Goal: Find specific page/section: Find specific page/section

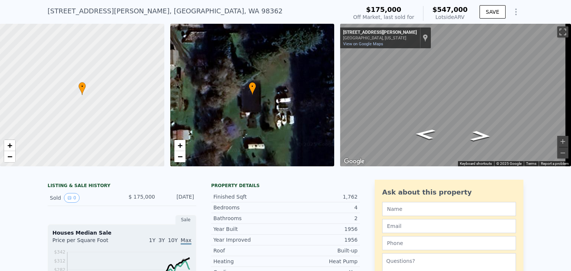
scroll to position [26, 0]
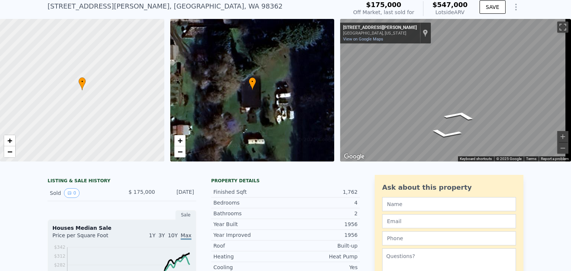
click at [322, 77] on div "• + − • + − ← Move left → Move right ↑ Move up ↓ Move down + Zoom in - Zoom out…" at bounding box center [285, 90] width 571 height 143
click at [431, 106] on icon "Go East, N Barr Rd" at bounding box center [425, 105] width 35 height 19
click at [480, 102] on icon "Go West, N Barr Rd" at bounding box center [481, 105] width 35 height 19
click at [437, 81] on icon "Go East, N Barr Rd" at bounding box center [439, 83] width 55 height 24
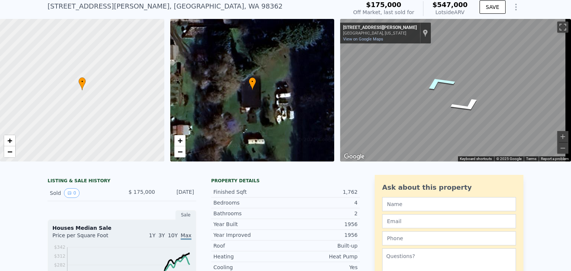
click at [437, 81] on icon "Go East, N Barr Rd" at bounding box center [439, 83] width 55 height 24
click at [479, 118] on icon "Go West, N Barr Rd" at bounding box center [476, 116] width 53 height 19
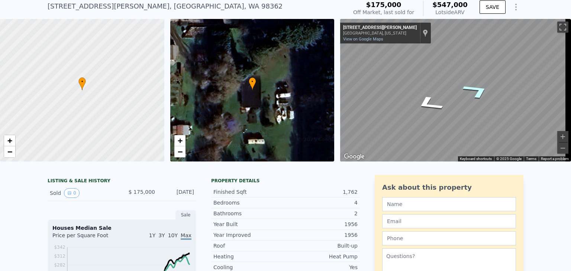
click at [477, 93] on icon "Go West, N Barr Rd" at bounding box center [477, 90] width 52 height 25
click at [428, 102] on icon "Go East, N Barr Rd" at bounding box center [429, 103] width 52 height 25
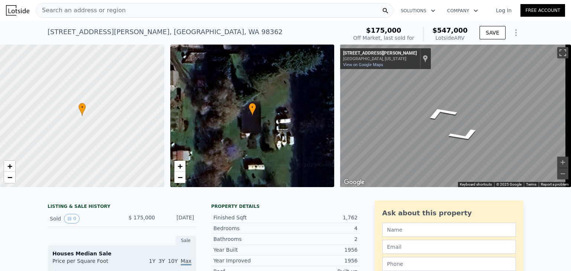
click at [217, 6] on div "Search an address or region" at bounding box center [215, 10] width 358 height 15
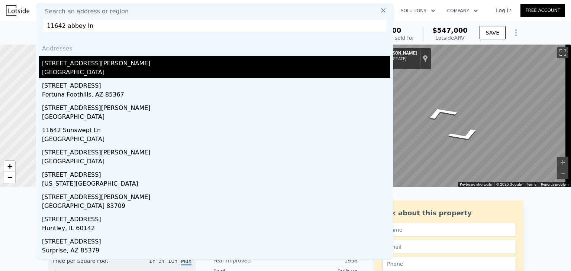
type input "11642 abbey ln"
click at [99, 65] on div "[STREET_ADDRESS][PERSON_NAME]" at bounding box center [216, 62] width 348 height 12
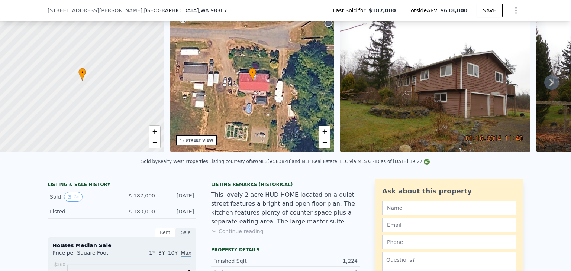
scroll to position [46, 0]
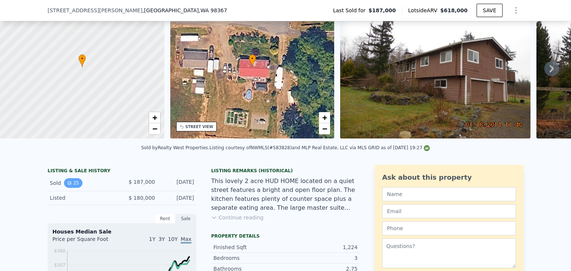
click at [71, 188] on button "25" at bounding box center [73, 184] width 18 height 10
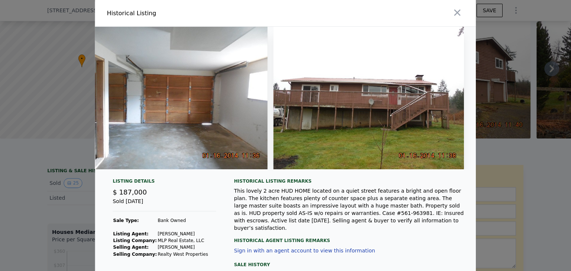
scroll to position [0, 0]
click at [456, 9] on icon "button" at bounding box center [457, 12] width 10 height 10
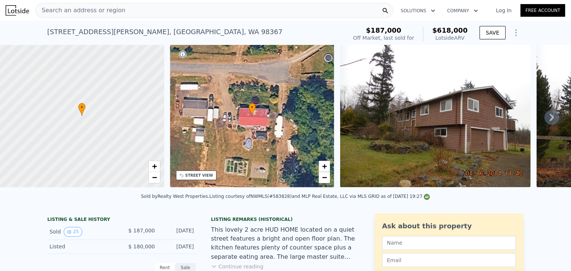
click at [293, 9] on div "Search an address or region" at bounding box center [215, 10] width 358 height 15
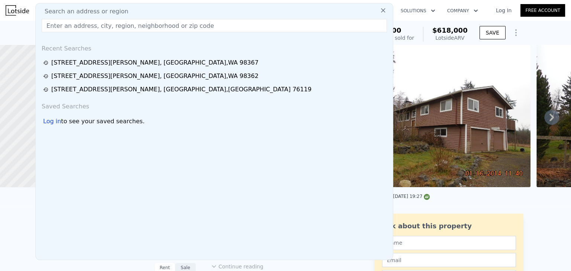
click at [380, 12] on icon at bounding box center [383, 10] width 7 height 7
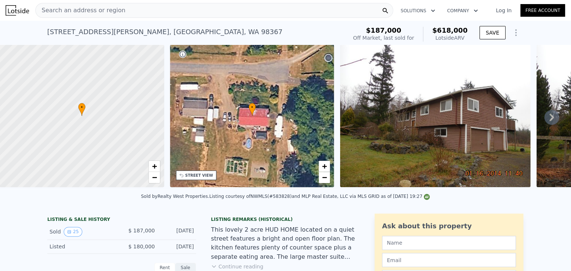
click at [87, 13] on span "Search an address or region" at bounding box center [81, 10] width 90 height 9
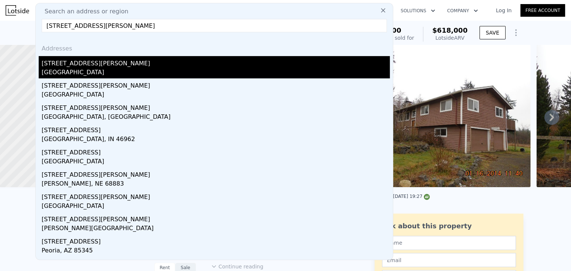
type input "[STREET_ADDRESS][PERSON_NAME]"
click at [87, 67] on div "[STREET_ADDRESS][PERSON_NAME]" at bounding box center [216, 62] width 348 height 12
click at [87, 67] on div at bounding box center [82, 115] width 197 height 171
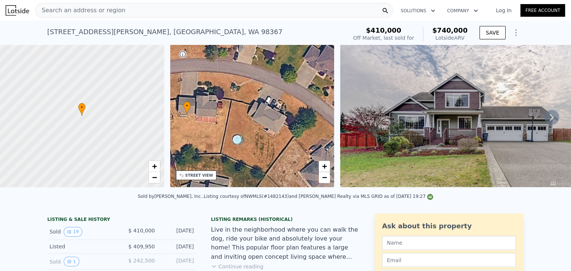
drag, startPoint x: 244, startPoint y: 93, endPoint x: 179, endPoint y: 92, distance: 65.1
click at [179, 92] on div "• + −" at bounding box center [252, 116] width 164 height 143
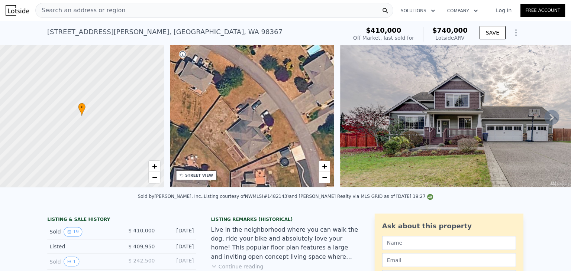
drag, startPoint x: 232, startPoint y: 125, endPoint x: 160, endPoint y: 83, distance: 83.8
click at [160, 83] on div "• + − • + − STREET VIEW ← Move left → Move right ↑ Move up ↓ Move down + Zoom i…" at bounding box center [285, 117] width 571 height 145
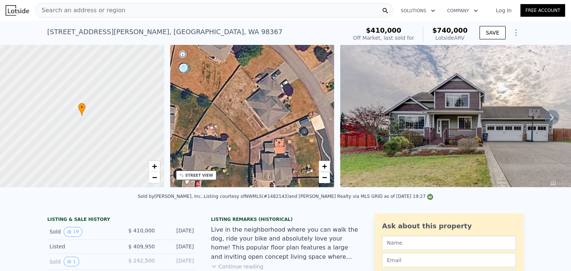
drag, startPoint x: 231, startPoint y: 52, endPoint x: 286, endPoint y: 78, distance: 60.9
click at [286, 78] on div "• + −" at bounding box center [252, 116] width 164 height 143
click at [80, 10] on span "Search an address or region" at bounding box center [81, 10] width 90 height 9
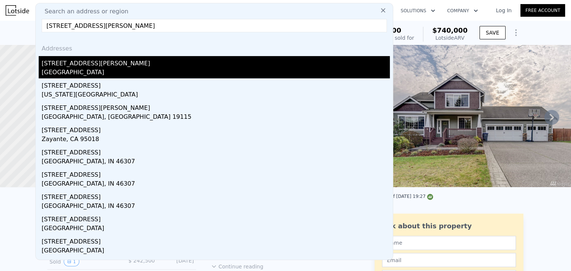
type input "[STREET_ADDRESS][PERSON_NAME]"
click at [77, 62] on div "[STREET_ADDRESS][PERSON_NAME]" at bounding box center [216, 62] width 348 height 12
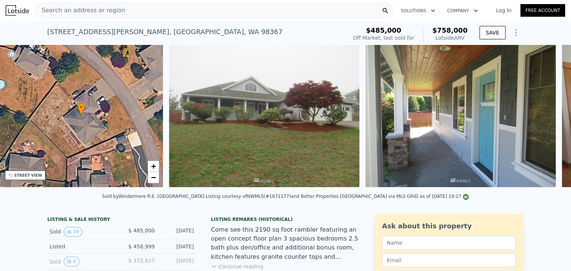
scroll to position [0, 173]
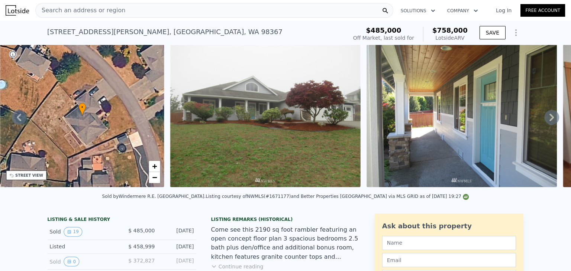
click at [120, 9] on div "Search an address or region" at bounding box center [215, 10] width 358 height 15
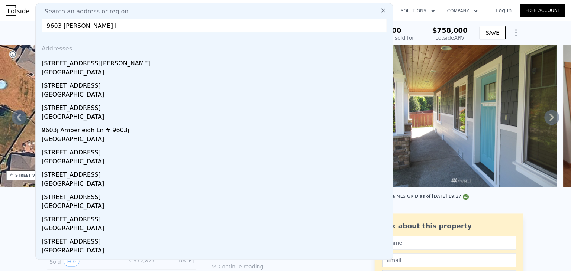
type input "9603 [PERSON_NAME]"
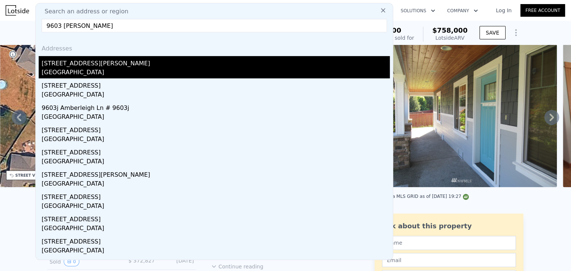
click at [90, 66] on div "[STREET_ADDRESS][PERSON_NAME]" at bounding box center [216, 62] width 348 height 12
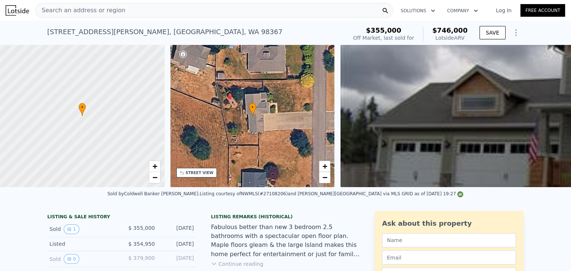
scroll to position [0, 3]
click at [68, 232] on icon "View historical data" at bounding box center [69, 229] width 4 height 4
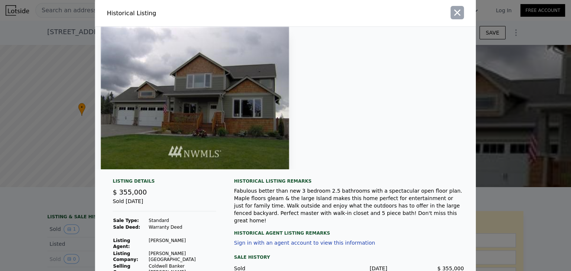
click at [455, 12] on icon "button" at bounding box center [457, 13] width 6 height 6
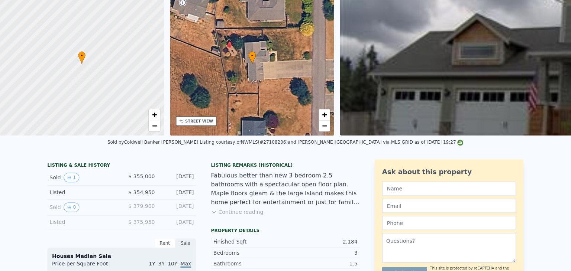
scroll to position [0, 0]
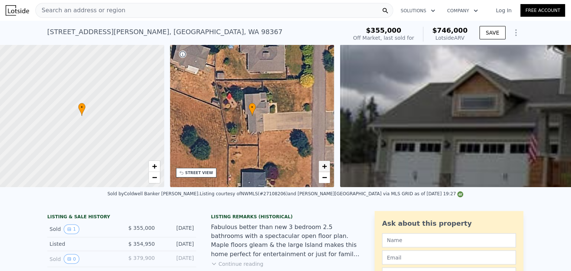
click at [322, 163] on link "+" at bounding box center [324, 166] width 11 height 11
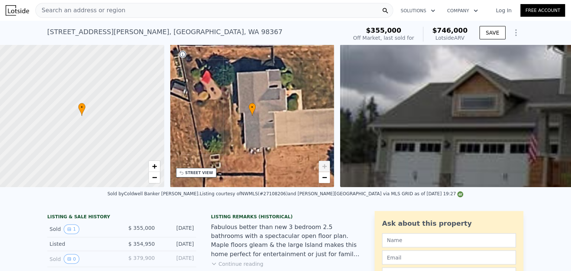
click at [322, 163] on link "+" at bounding box center [324, 166] width 11 height 11
click at [323, 163] on span "+" at bounding box center [324, 166] width 5 height 9
click at [139, 9] on div "Search an address or region" at bounding box center [215, 10] width 358 height 15
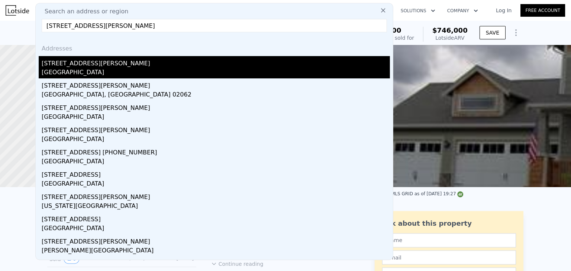
type input "[STREET_ADDRESS][PERSON_NAME]"
click at [77, 64] on div "[STREET_ADDRESS][PERSON_NAME]" at bounding box center [216, 62] width 348 height 12
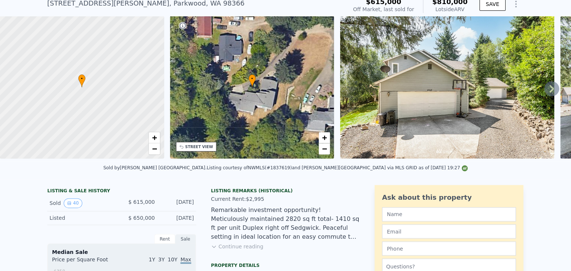
scroll to position [34, 0]
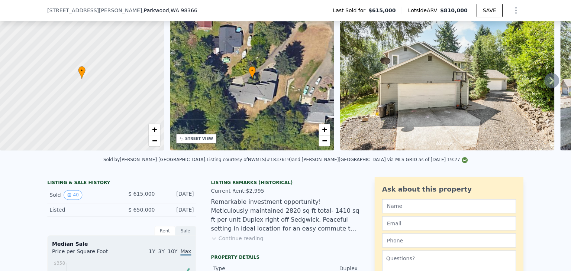
click at [223, 242] on button "Continue reading" at bounding box center [237, 238] width 52 height 7
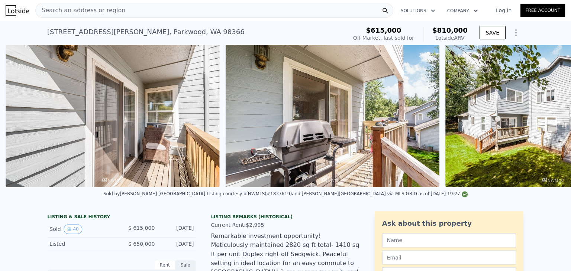
scroll to position [0, 8573]
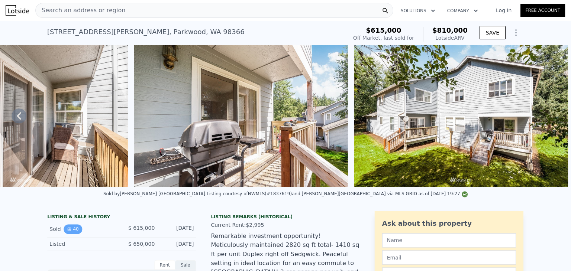
click at [67, 232] on icon "View historical data" at bounding box center [69, 229] width 4 height 4
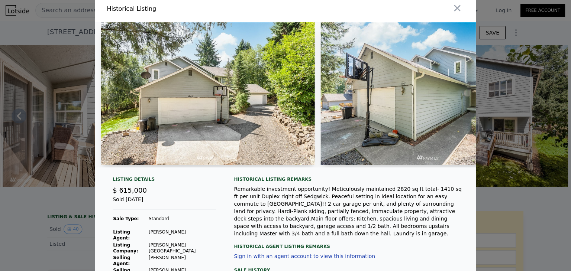
scroll to position [0, 0]
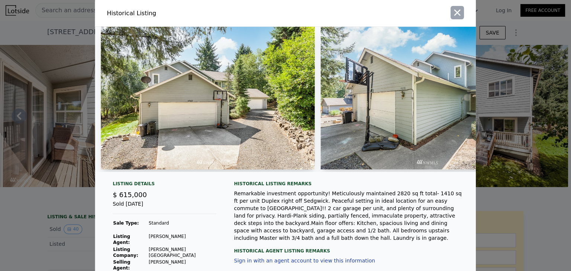
click at [453, 13] on icon "button" at bounding box center [457, 12] width 10 height 10
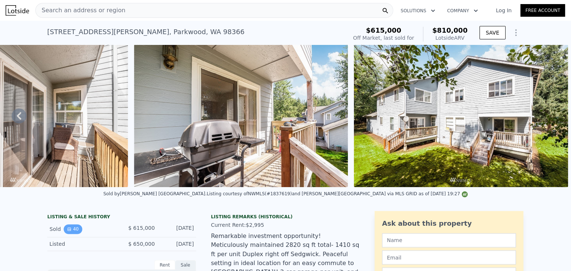
click at [72, 234] on button "40" at bounding box center [73, 230] width 18 height 10
